Goal: Transaction & Acquisition: Purchase product/service

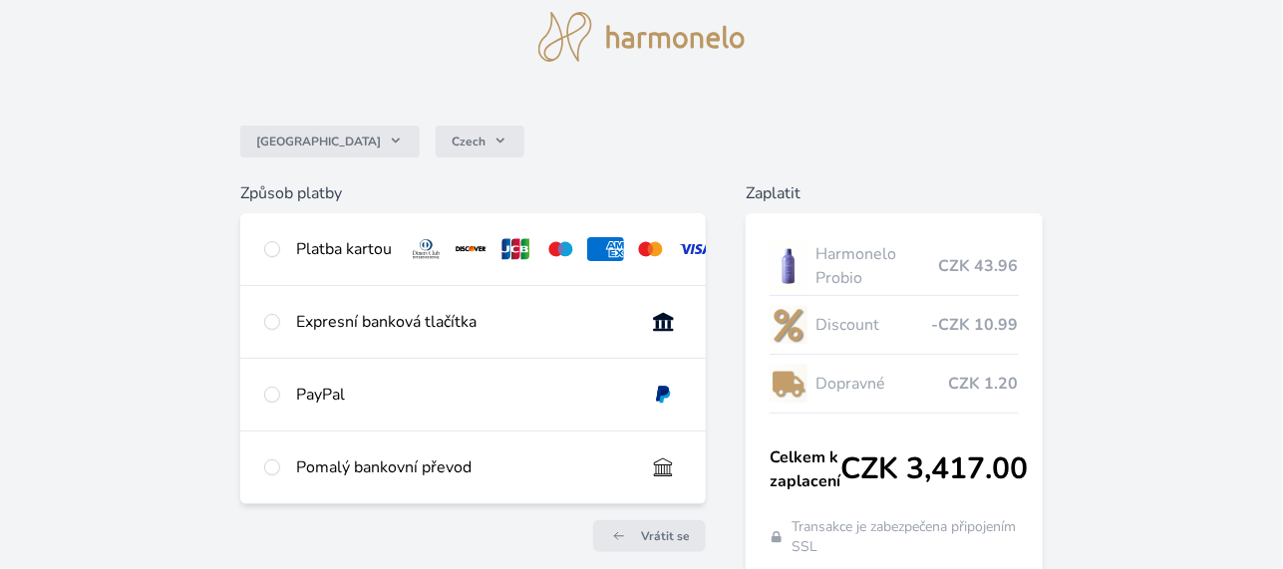
scroll to position [99, 0]
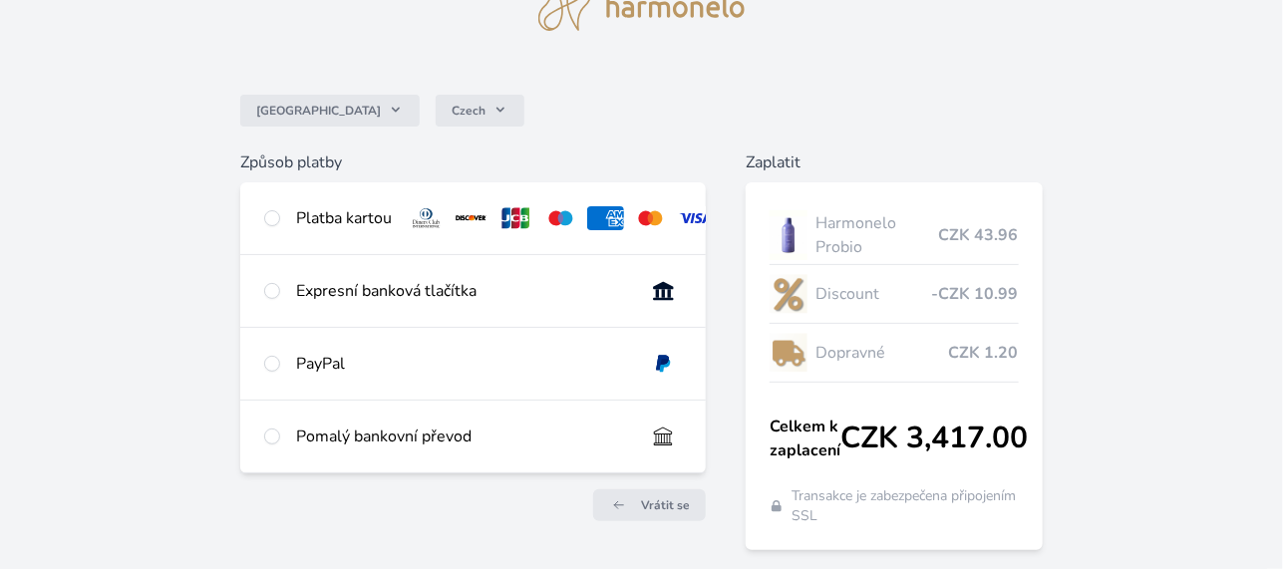
click at [559, 218] on img at bounding box center [560, 218] width 37 height 24
radio input "true"
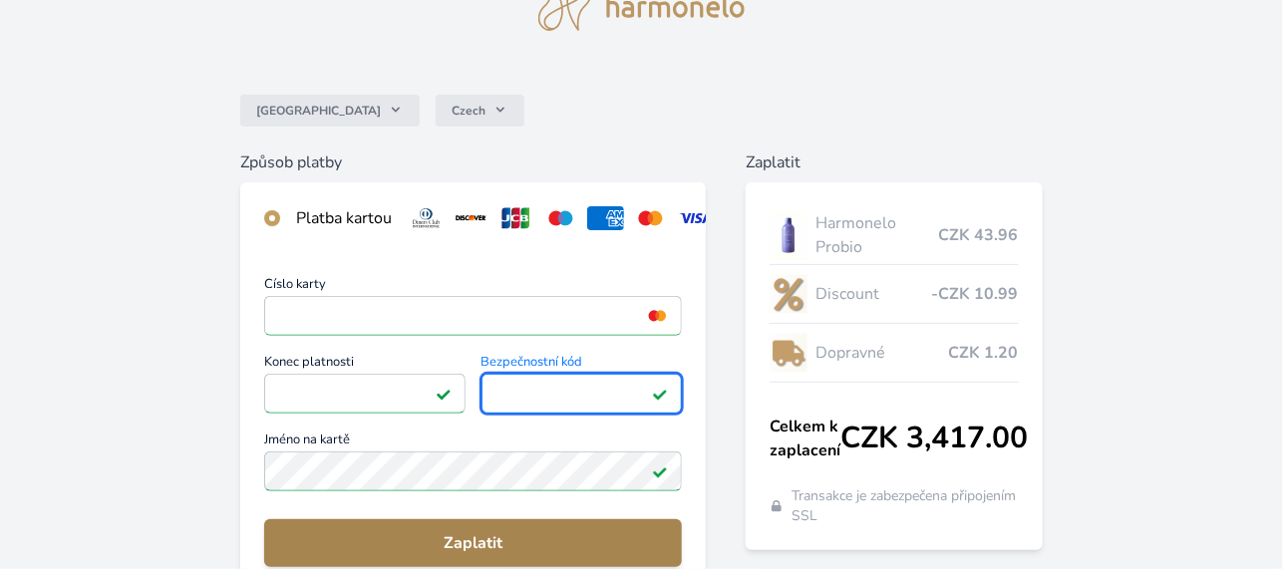
click at [466, 554] on span "Zaplatit" at bounding box center [473, 544] width 386 height 24
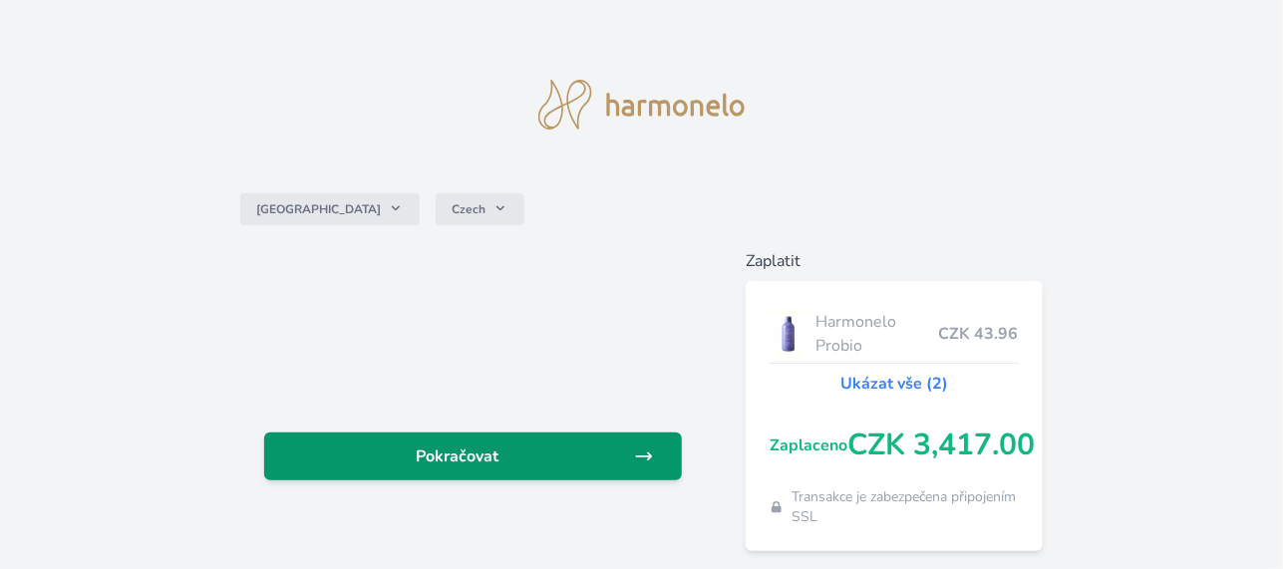
click at [648, 457] on icon at bounding box center [643, 457] width 15 height 7
